Goal: Information Seeking & Learning: Learn about a topic

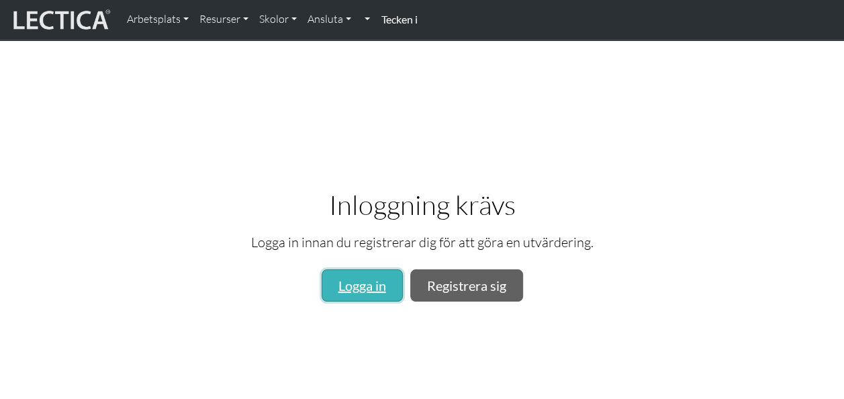
click at [360, 278] on link "Logga in" at bounding box center [362, 285] width 81 height 32
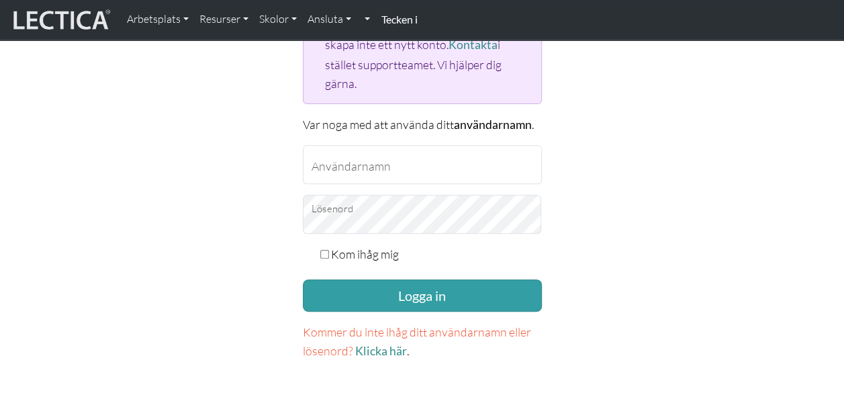
scroll to position [192, 0]
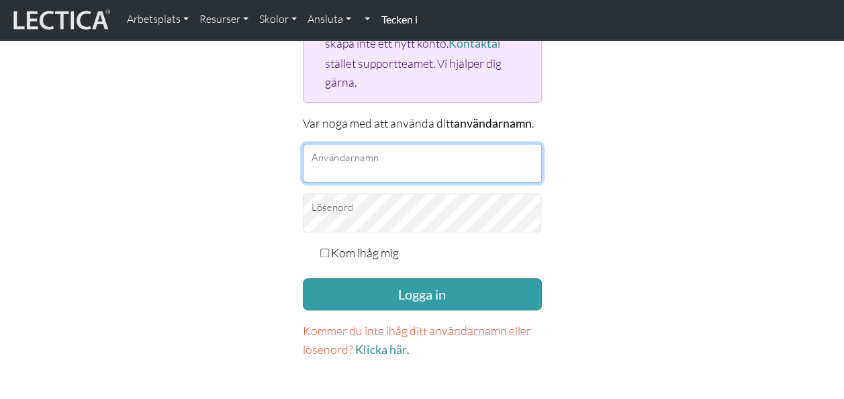
click at [365, 156] on input "Användarnamn" at bounding box center [422, 163] width 239 height 39
type input "miafantmiafant@gmail.com"
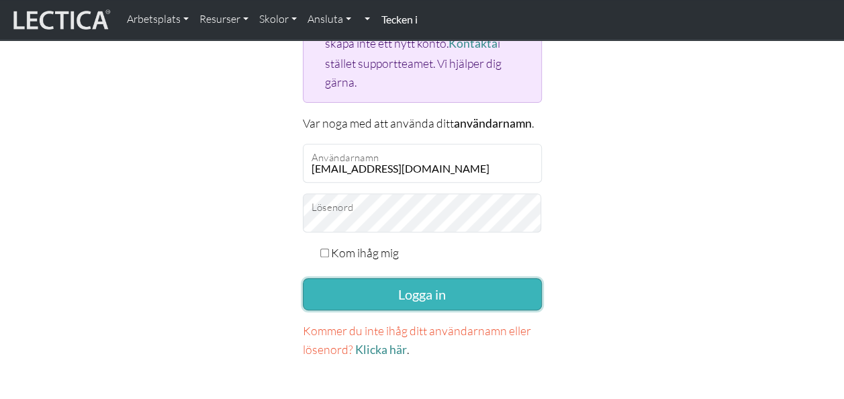
click at [435, 283] on button "Logga in" at bounding box center [422, 294] width 239 height 32
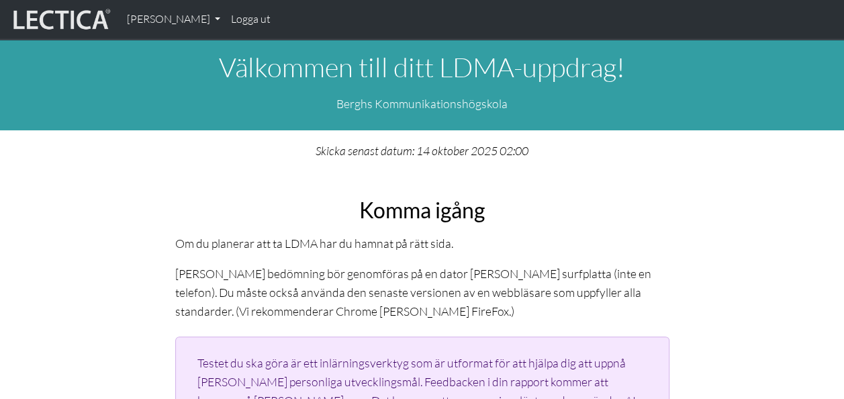
click at [82, 25] on img at bounding box center [60, 20] width 101 height 26
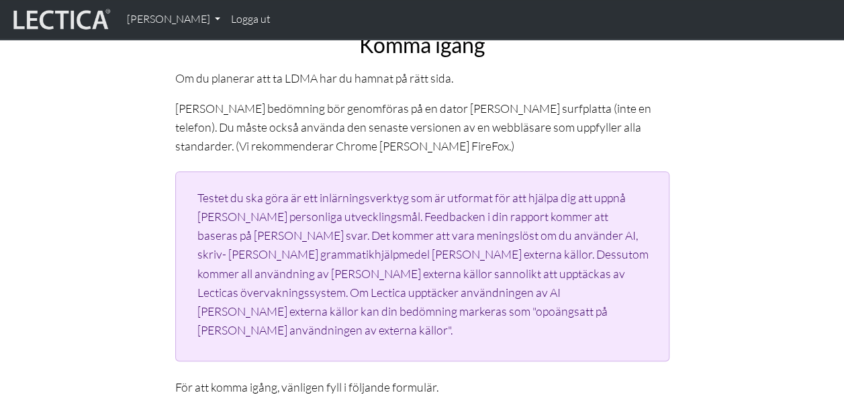
scroll to position [164, 0]
drag, startPoint x: 285, startPoint y: 77, endPoint x: 316, endPoint y: 77, distance: 30.9
click at [316, 77] on p "Om du planerar att ta LDMA har du hamnat på rätt sida." at bounding box center [422, 79] width 494 height 19
copy p "LDMA"
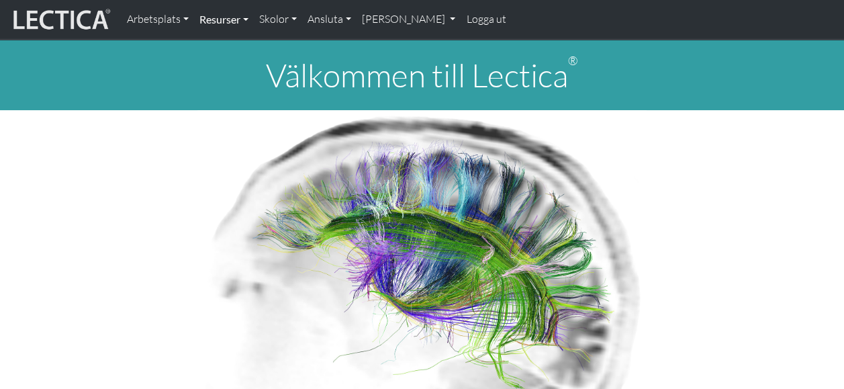
click at [247, 19] on link "Resurser" at bounding box center [224, 19] width 60 height 28
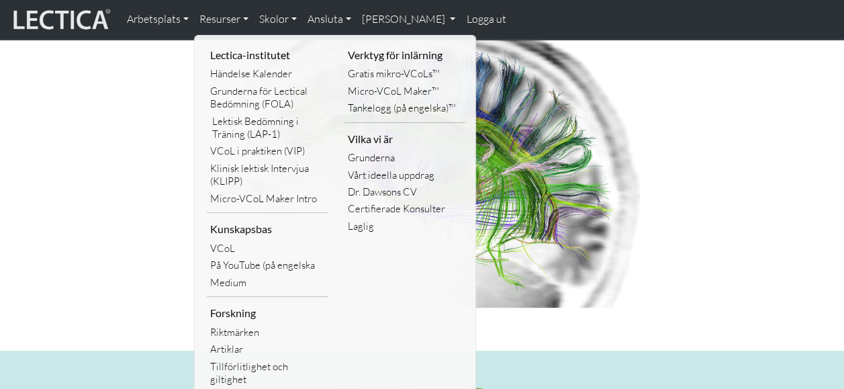
scroll to position [134, 0]
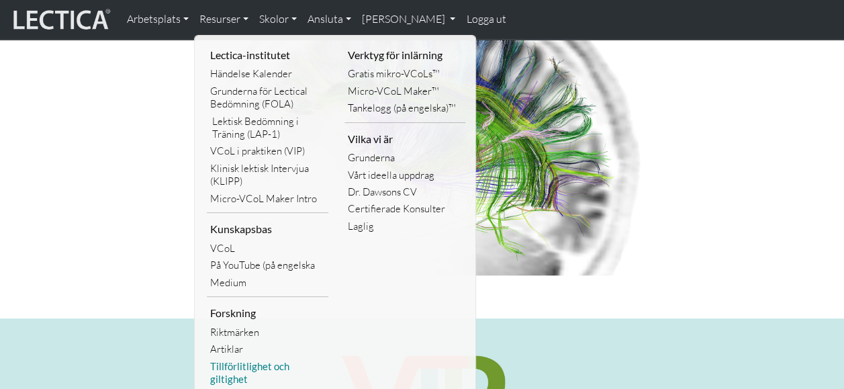
click at [238, 371] on link "Tillförlitlighet och giltighet" at bounding box center [268, 373] width 122 height 30
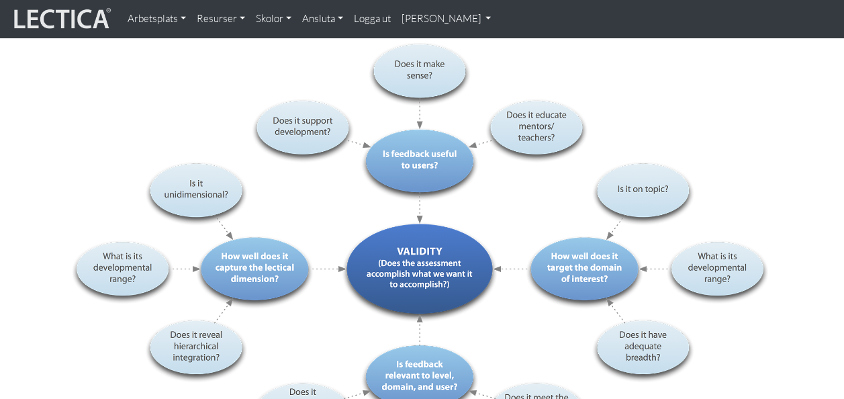
scroll to position [1692, 0]
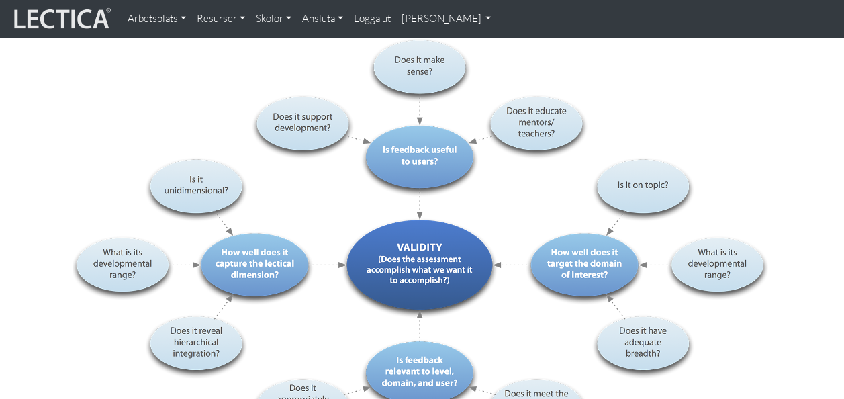
click at [209, 19] on link "Resurser" at bounding box center [220, 18] width 59 height 27
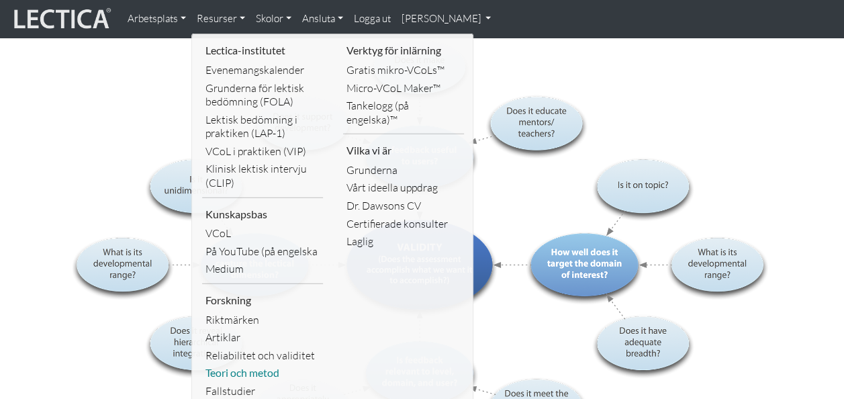
click at [231, 376] on link "Teori och metod" at bounding box center [262, 373] width 121 height 18
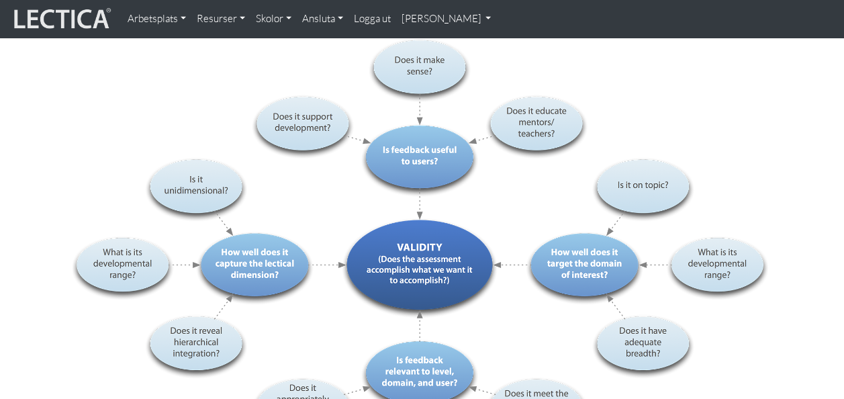
scroll to position [1596, 0]
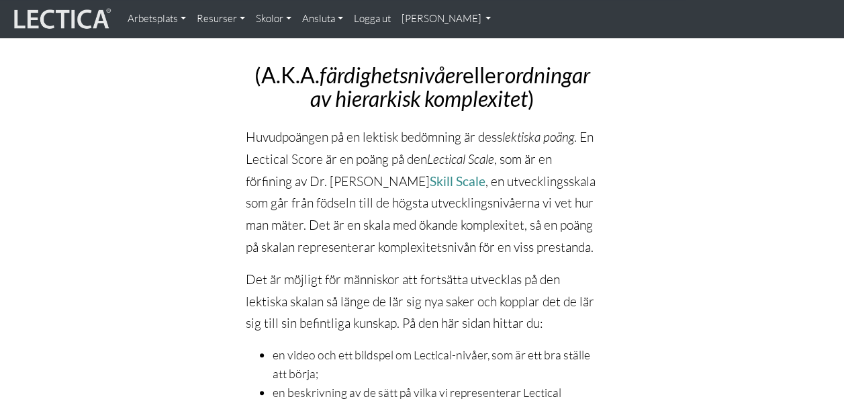
scroll to position [134, 0]
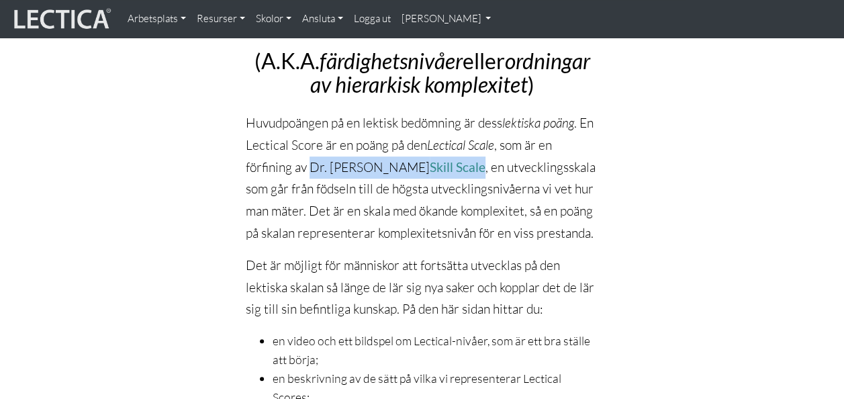
drag, startPoint x: 309, startPoint y: 167, endPoint x: 461, endPoint y: 162, distance: 151.8
click at [461, 162] on p "Huvudpoängen på en lektisk bedömning är dess lektiska poäng . En Lectical Score…" at bounding box center [422, 178] width 353 height 132
copy p "Dr. Kurt Fischers Skill Scale"
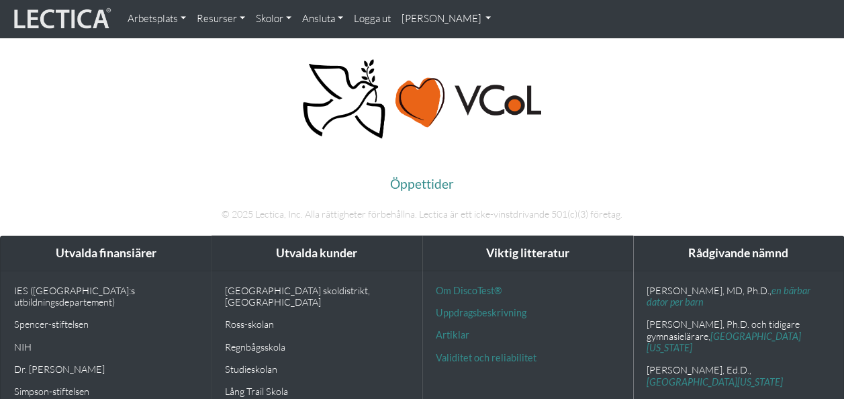
scroll to position [6567, 0]
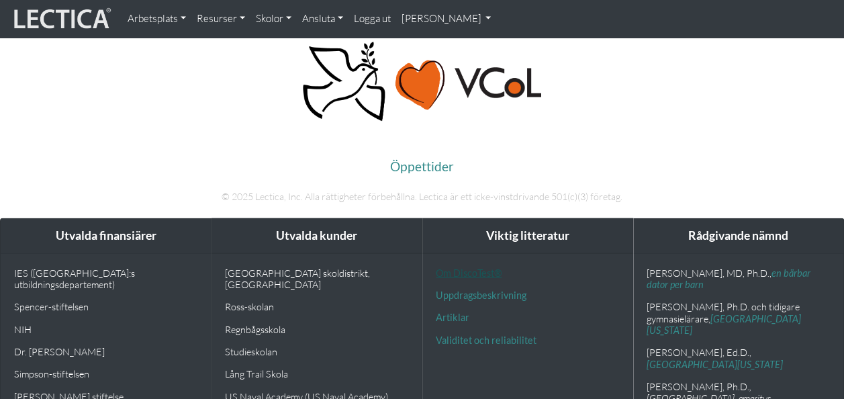
click at [469, 267] on link "Om DiscoTest®" at bounding box center [469, 272] width 66 height 11
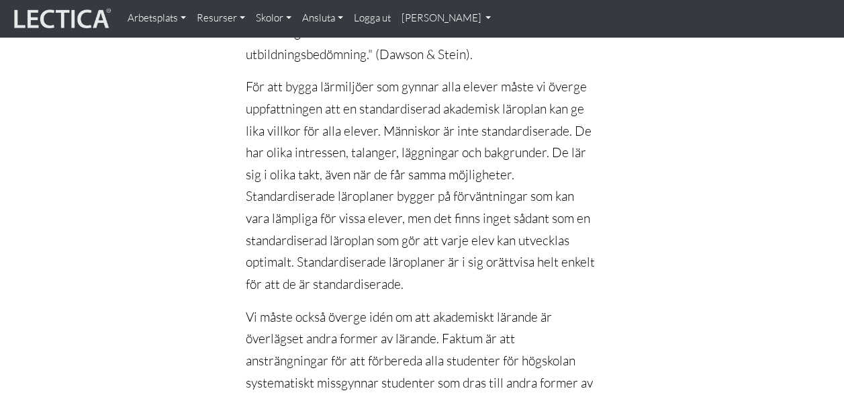
scroll to position [510, 0]
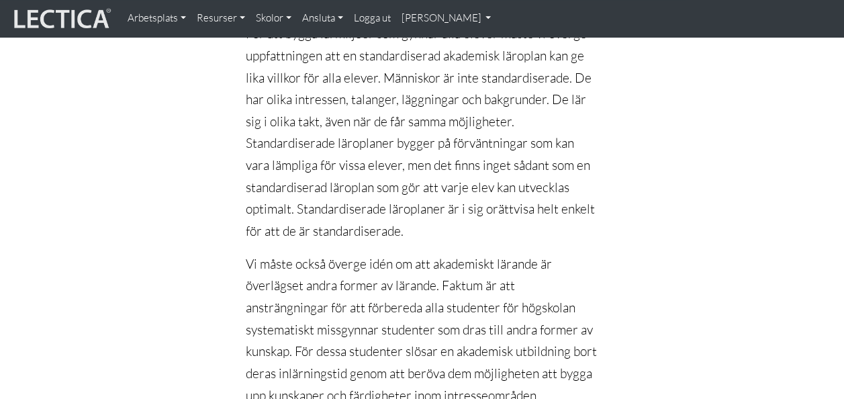
click at [428, 24] on font "[PERSON_NAME]" at bounding box center [442, 17] width 80 height 13
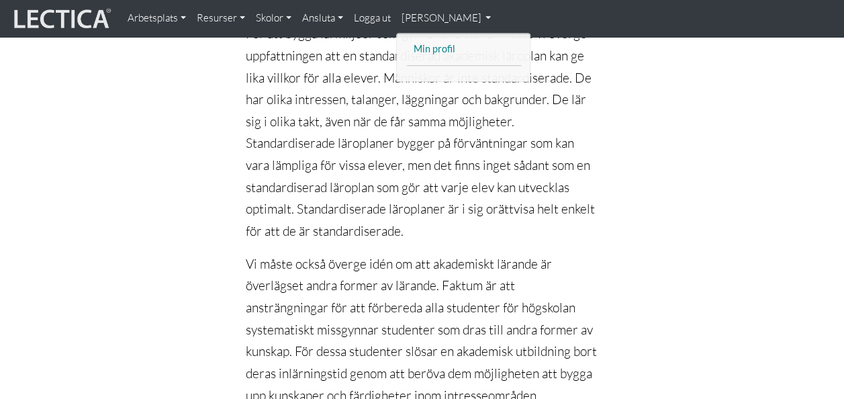
click at [434, 54] on link "Min profil" at bounding box center [463, 49] width 107 height 17
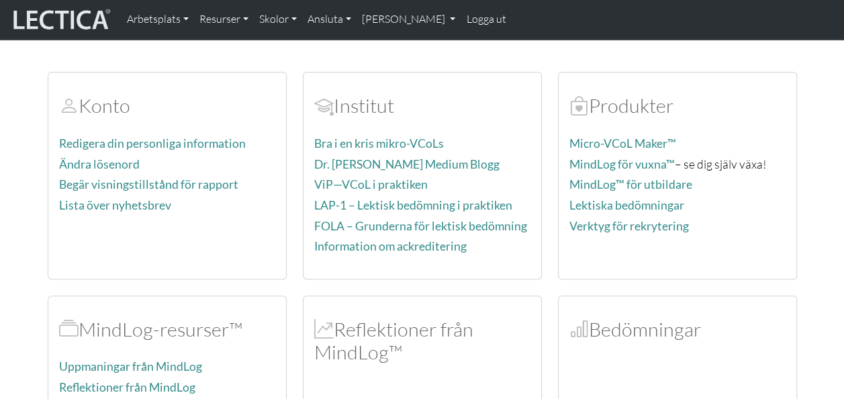
scroll to position [107, 0]
